Goal: Complete application form

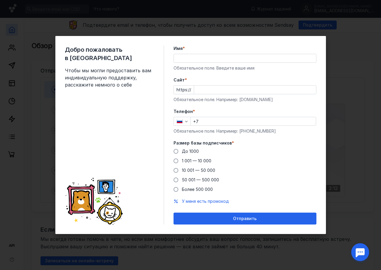
click at [193, 58] on input "Имя *" at bounding box center [245, 58] width 142 height 8
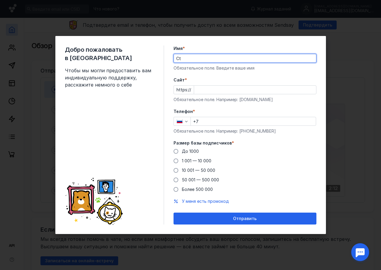
type input "C"
type input "[PERSON_NAME]"
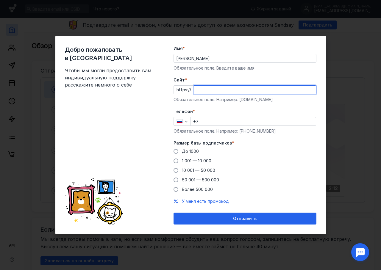
click at [200, 90] on input "Cайт *" at bounding box center [255, 90] width 122 height 8
type input "е"
type input "[DOMAIN_NAME]"
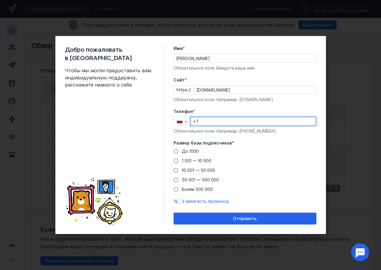
click at [206, 119] on input "+7" at bounding box center [253, 121] width 125 height 8
type input "[PHONE_NUMBER]"
drag, startPoint x: 175, startPoint y: 151, endPoint x: 176, endPoint y: 157, distance: 5.7
click at [175, 151] on span at bounding box center [175, 151] width 5 height 5
click at [0, 0] on input "До 1000" at bounding box center [0, 0] width 0 height 0
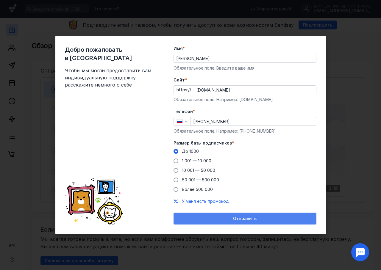
click at [250, 218] on span "Отправить" at bounding box center [244, 218] width 23 height 5
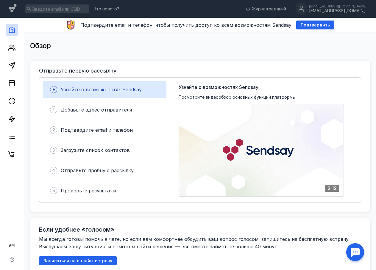
drag, startPoint x: 308, startPoint y: 24, endPoint x: 276, endPoint y: 123, distance: 103.3
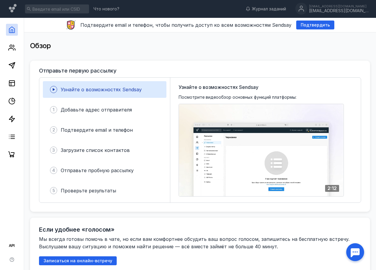
click at [308, 24] on span "Подтвердить" at bounding box center [314, 25] width 29 height 5
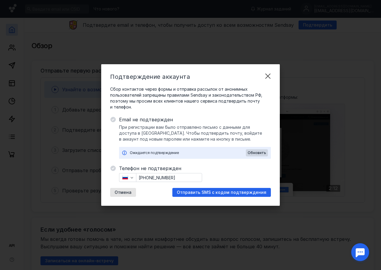
drag, startPoint x: 269, startPoint y: 76, endPoint x: 267, endPoint y: 80, distance: 5.2
